Goal: Task Accomplishment & Management: Use online tool/utility

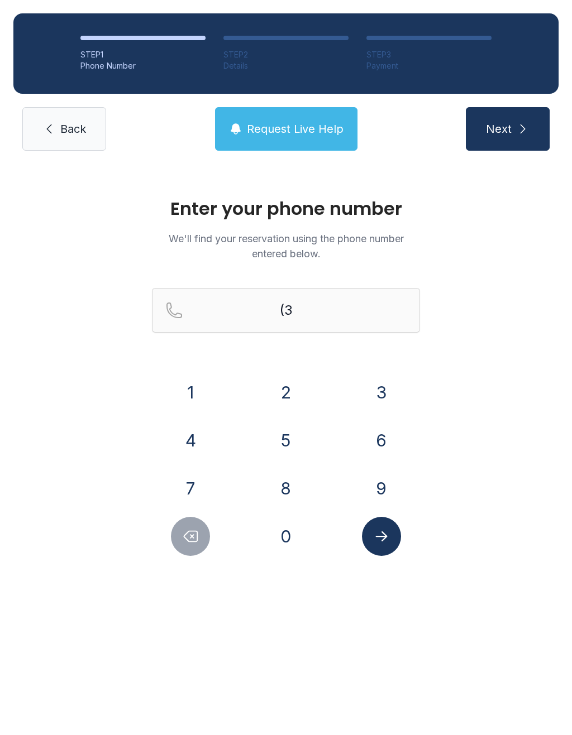
click at [387, 401] on button "3" at bounding box center [381, 392] width 39 height 39
click at [299, 536] on button "0" at bounding box center [285, 536] width 39 height 39
click at [294, 432] on button "5" at bounding box center [285, 440] width 39 height 39
click at [289, 542] on button "0" at bounding box center [285, 536] width 39 height 39
click at [193, 487] on button "7" at bounding box center [190, 488] width 39 height 39
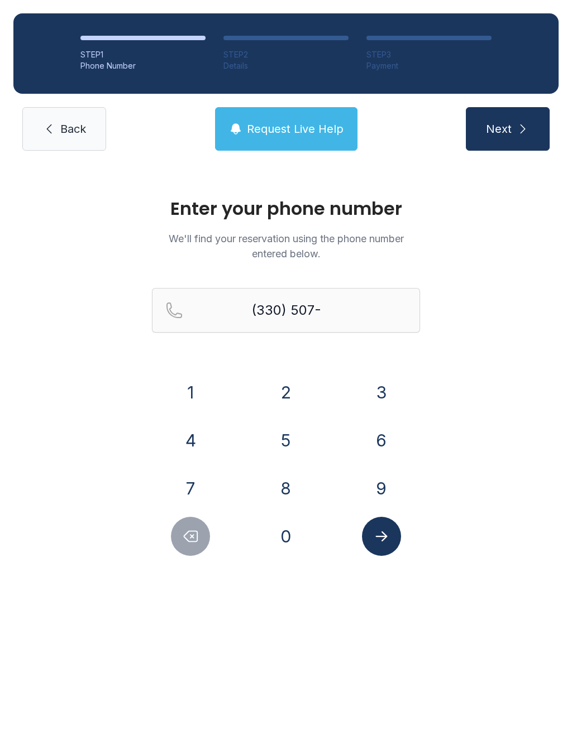
click at [288, 494] on button "8" at bounding box center [285, 488] width 39 height 39
click at [195, 437] on button "4" at bounding box center [190, 440] width 39 height 39
click at [195, 435] on button "4" at bounding box center [190, 440] width 39 height 39
click at [180, 476] on button "7" at bounding box center [190, 488] width 39 height 39
click at [380, 528] on icon "Submit lookup form" at bounding box center [381, 536] width 17 height 17
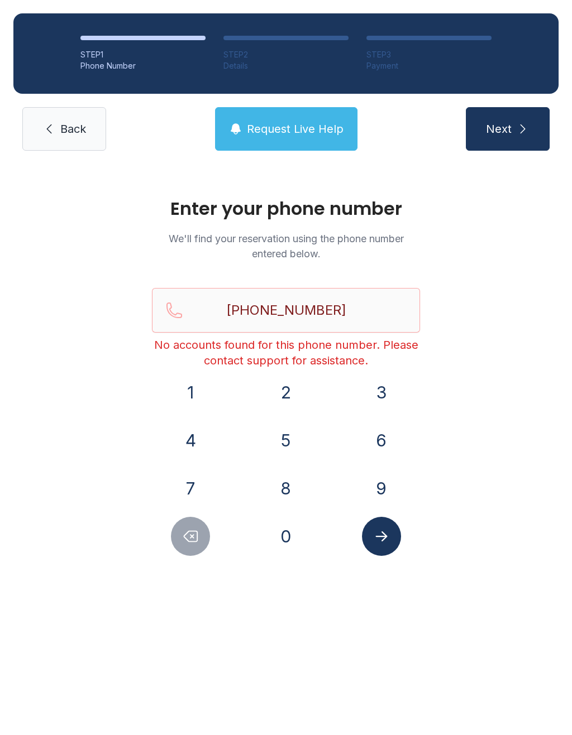
click at [189, 532] on icon "Delete number" at bounding box center [190, 537] width 13 height 11
click at [188, 531] on icon "Delete number" at bounding box center [190, 536] width 17 height 17
click at [197, 532] on icon "Delete number" at bounding box center [190, 537] width 13 height 11
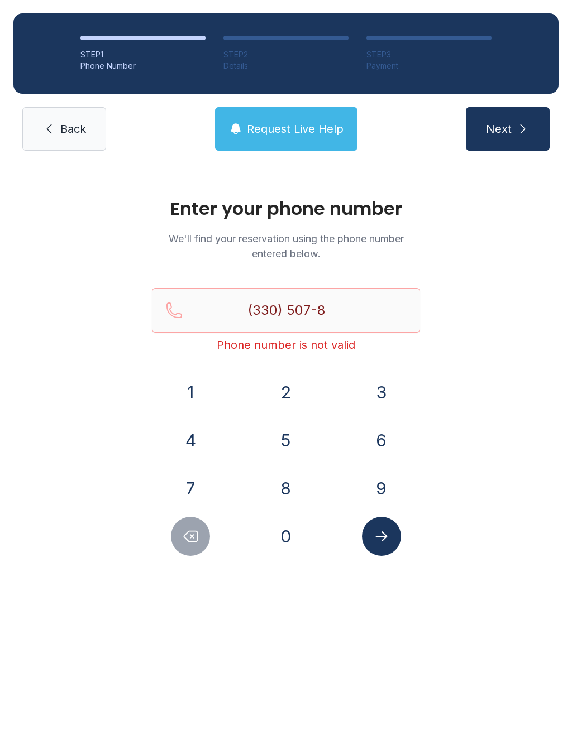
click at [196, 532] on icon "Delete number" at bounding box center [190, 537] width 13 height 11
click at [204, 531] on button "Delete number" at bounding box center [190, 536] width 39 height 39
click at [204, 530] on button "Delete number" at bounding box center [190, 536] width 39 height 39
click at [197, 536] on icon "Delete number" at bounding box center [190, 537] width 13 height 11
click at [294, 405] on button "2" at bounding box center [285, 392] width 39 height 39
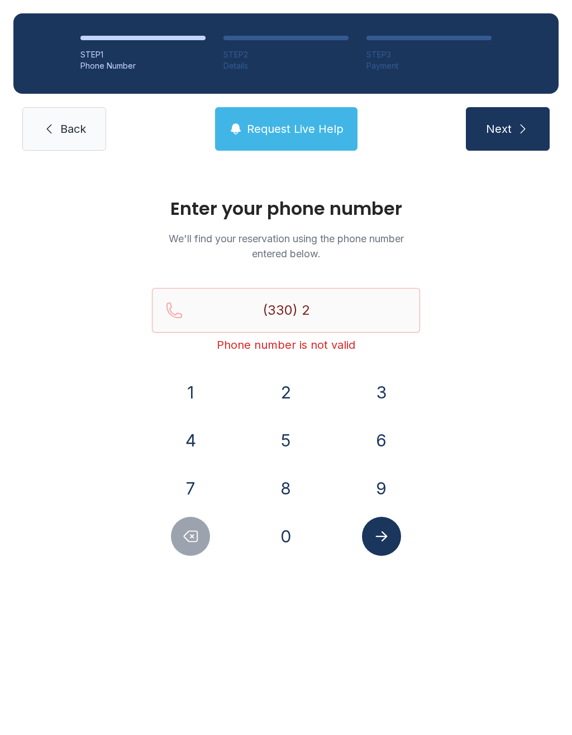
click at [197, 487] on button "7" at bounding box center [190, 488] width 39 height 39
click at [199, 391] on button "1" at bounding box center [190, 392] width 39 height 39
click at [199, 384] on button "1" at bounding box center [190, 392] width 39 height 39
click at [194, 490] on button "7" at bounding box center [190, 488] width 39 height 39
click at [391, 447] on button "6" at bounding box center [381, 440] width 39 height 39
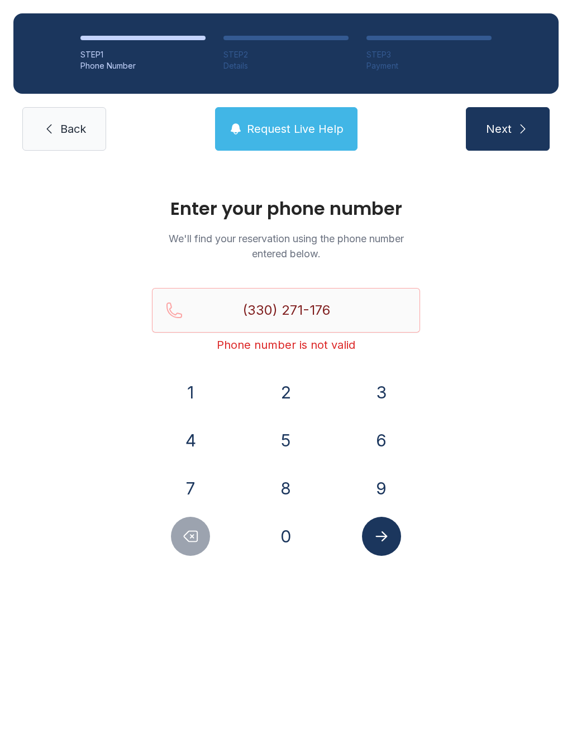
click at [284, 387] on button "2" at bounding box center [285, 392] width 39 height 39
click at [394, 543] on button "Submit lookup form" at bounding box center [381, 536] width 39 height 39
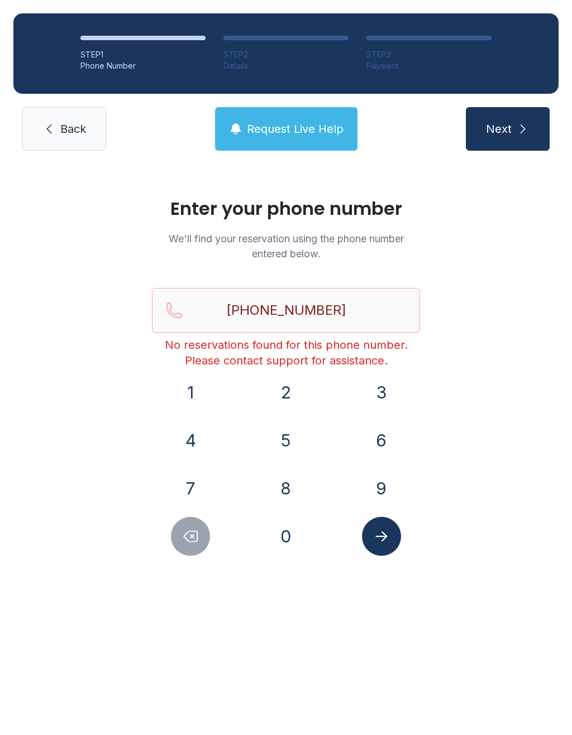
click at [205, 549] on button "Delete number" at bounding box center [190, 536] width 39 height 39
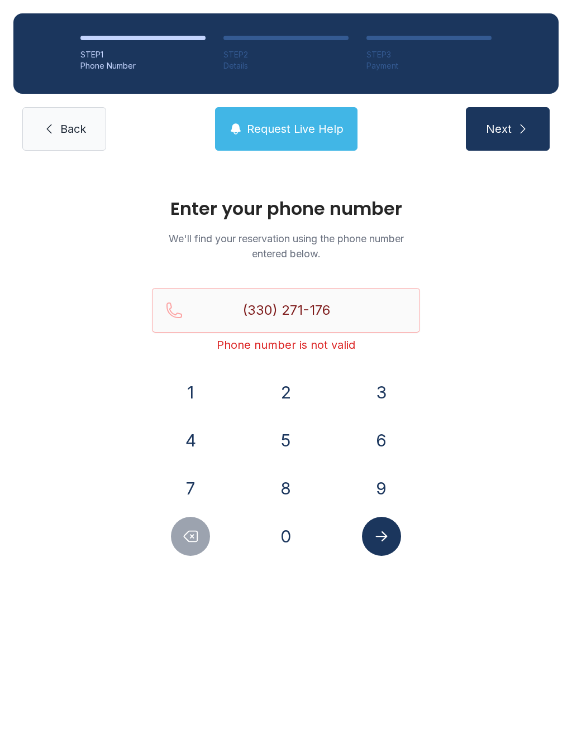
click at [207, 551] on div at bounding box center [191, 536] width 78 height 39
click at [207, 540] on button "Delete number" at bounding box center [190, 536] width 39 height 39
click at [202, 532] on button "Delete number" at bounding box center [190, 536] width 39 height 39
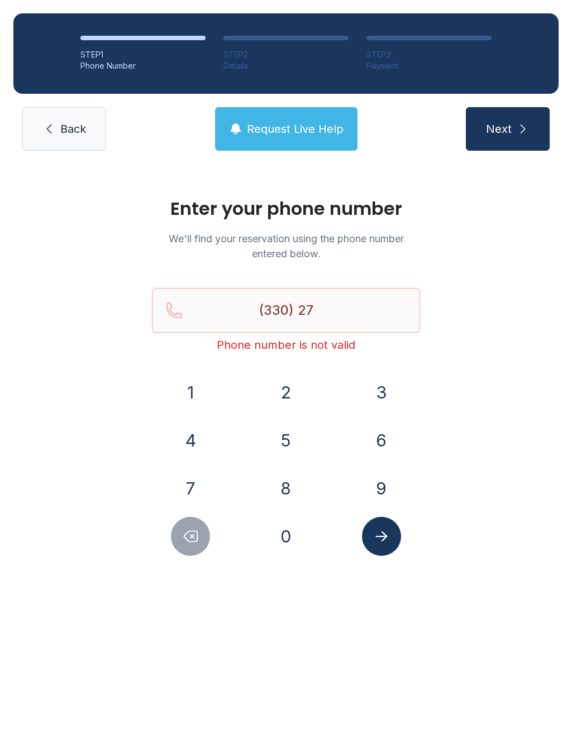
click at [202, 538] on button "Delete number" at bounding box center [190, 536] width 39 height 39
click at [205, 535] on button "Delete number" at bounding box center [190, 536] width 39 height 39
click at [284, 538] on button "0" at bounding box center [285, 536] width 39 height 39
click at [294, 439] on button "5" at bounding box center [285, 440] width 39 height 39
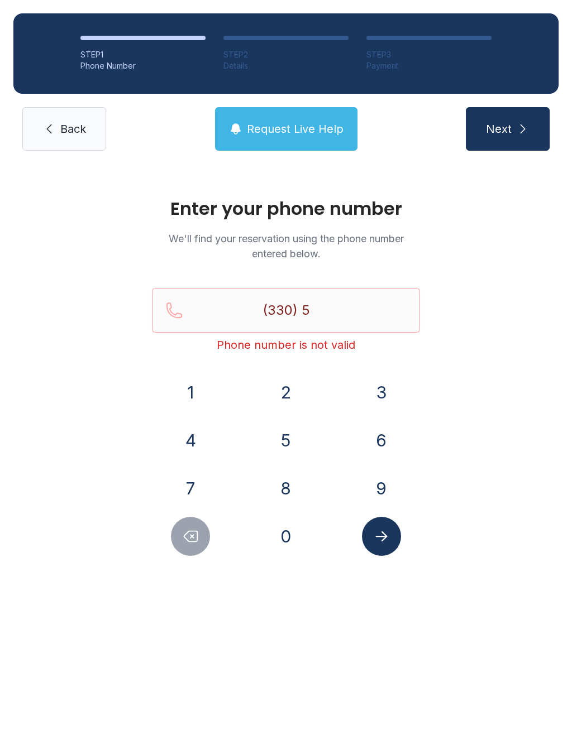
click at [288, 532] on button "0" at bounding box center [285, 536] width 39 height 39
click at [210, 479] on div "7" at bounding box center [191, 488] width 78 height 39
click at [286, 488] on button "8" at bounding box center [285, 488] width 39 height 39
click at [190, 442] on button "4" at bounding box center [190, 440] width 39 height 39
click at [193, 535] on icon "Delete number" at bounding box center [190, 536] width 17 height 17
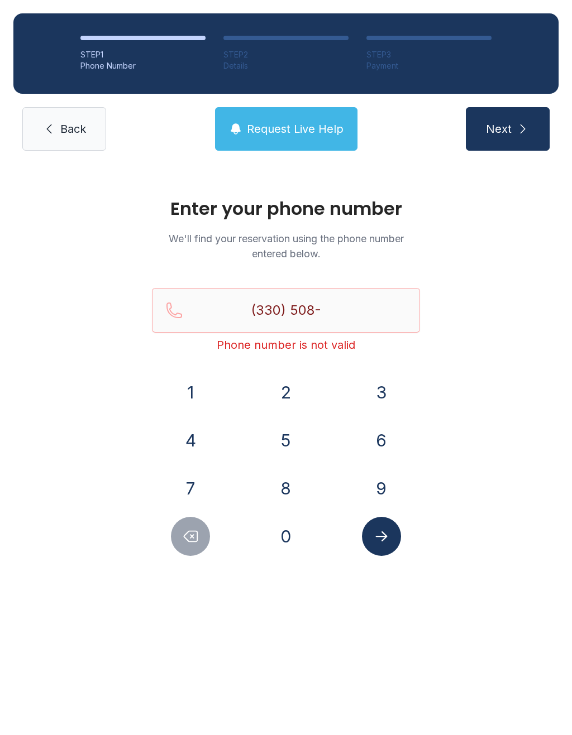
click at [192, 535] on icon "Delete number" at bounding box center [190, 536] width 17 height 17
click at [194, 532] on icon "Delete number" at bounding box center [190, 537] width 13 height 11
click at [283, 539] on button "0" at bounding box center [285, 536] width 39 height 39
click at [197, 481] on button "7" at bounding box center [190, 488] width 39 height 39
click at [279, 494] on button "8" at bounding box center [285, 488] width 39 height 39
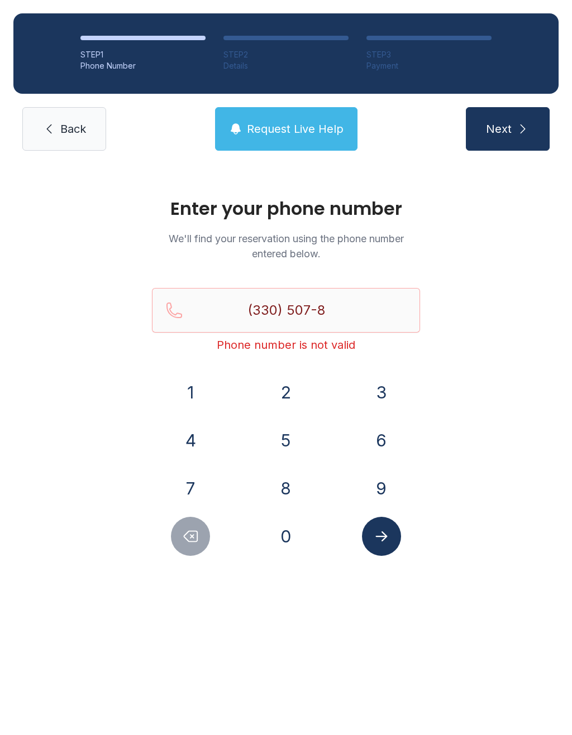
click at [206, 449] on button "4" at bounding box center [190, 440] width 39 height 39
click at [203, 445] on button "4" at bounding box center [190, 440] width 39 height 39
click at [187, 487] on button "7" at bounding box center [190, 488] width 39 height 39
type input "[PHONE_NUMBER]"
click at [386, 535] on icon "Submit lookup form" at bounding box center [381, 536] width 17 height 17
